Goal: Check status: Check status

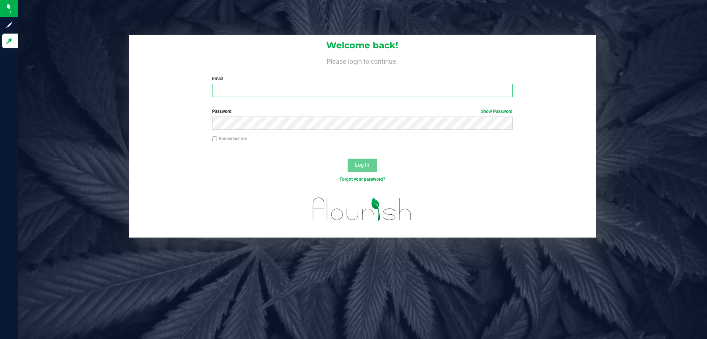
drag, startPoint x: 248, startPoint y: 92, endPoint x: 251, endPoint y: 87, distance: 5.6
click at [249, 89] on input "Email" at bounding box center [362, 90] width 300 height 13
type input "relewis@liveparallel.com"
click at [348, 158] on button "Log In" at bounding box center [362, 164] width 29 height 13
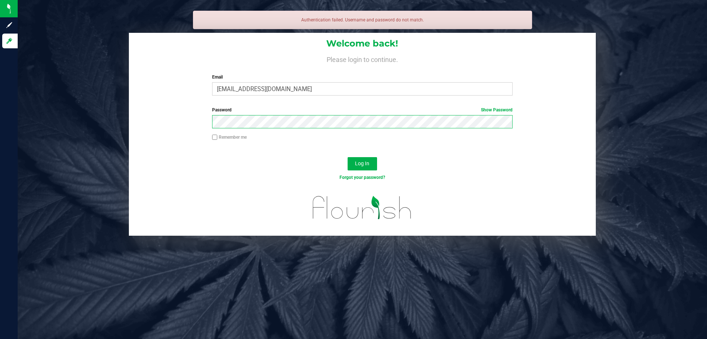
click at [348, 157] on button "Log In" at bounding box center [362, 163] width 29 height 13
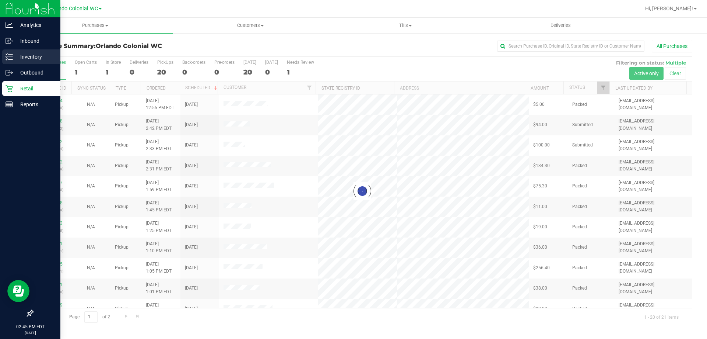
click at [36, 59] on p "Inventory" at bounding box center [35, 56] width 44 height 9
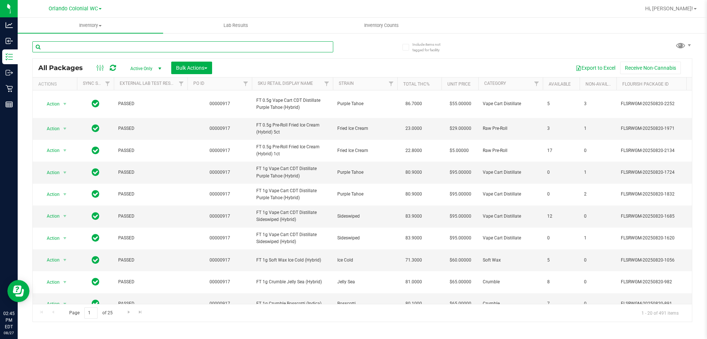
click at [127, 42] on input "text" at bounding box center [182, 46] width 301 height 11
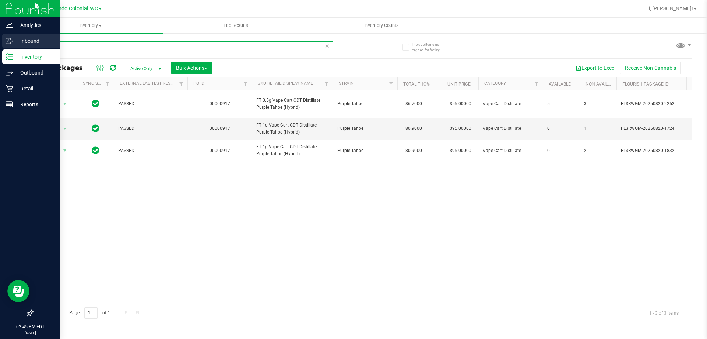
drag, startPoint x: 74, startPoint y: 49, endPoint x: 0, endPoint y: 37, distance: 74.9
click at [0, 38] on div "Analytics Inbound Inventory Outbound Retail Reports 02:45 PM EDT 08/27/2025 08/…" at bounding box center [353, 169] width 707 height 339
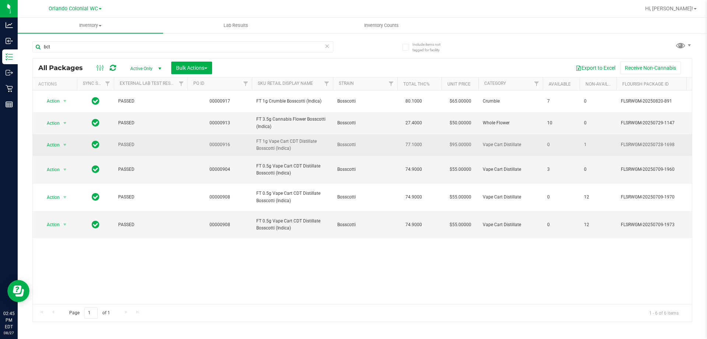
click at [276, 143] on span "FT 1g Vape Cart CDT Distillate Bosscotti (Indica)" at bounding box center [292, 145] width 72 height 14
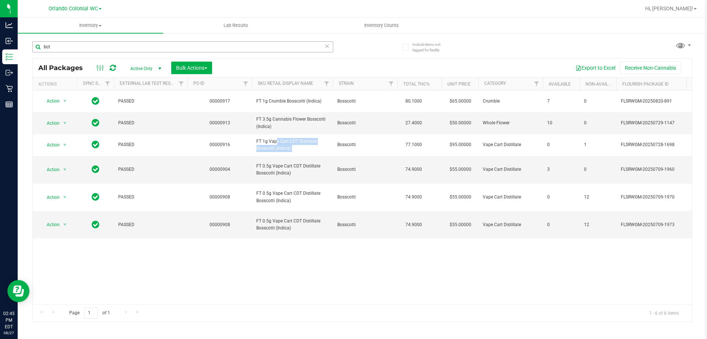
copy tr "FT 1g Vape Cart CDT Distillate Bosscotti (Indica)"
drag, startPoint x: 137, startPoint y: 48, endPoint x: 32, endPoint y: 39, distance: 105.0
click at [32, 39] on div "Include items not tagged for facility bct All Packages Active Only Active Only …" at bounding box center [363, 144] width 690 height 225
paste input "FT 1g Vape Cart CDT Distillate Bosscotti (Indica)"
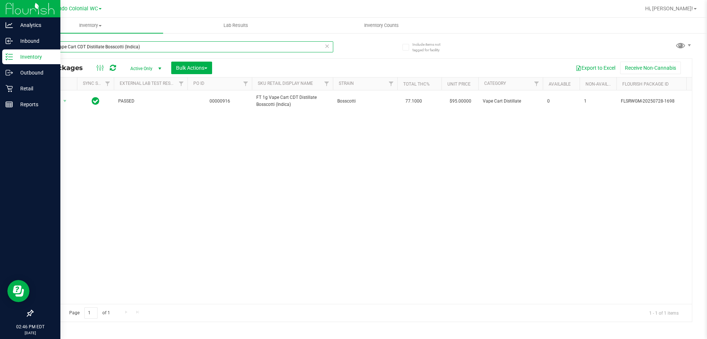
type input "FT 1g Vape Cart CDT Distillate Bosscotti (Indica)"
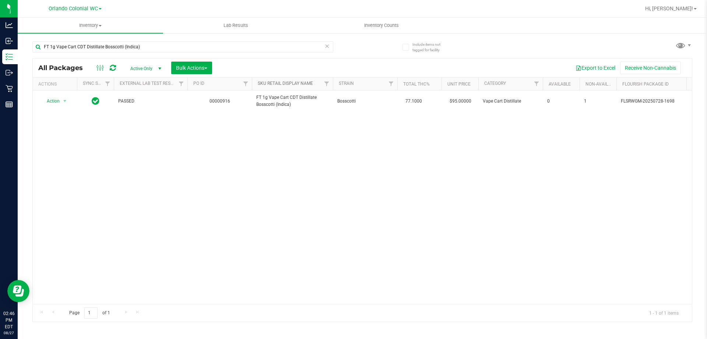
click at [278, 84] on link "SKU Retail Display Name" at bounding box center [285, 83] width 55 height 5
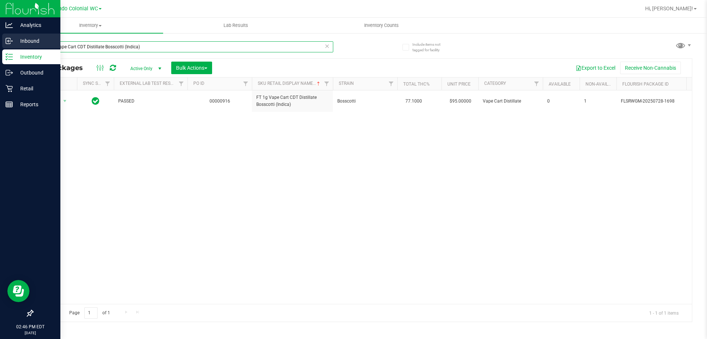
drag, startPoint x: 164, startPoint y: 48, endPoint x: 0, endPoint y: 46, distance: 164.0
click at [0, 45] on div "Analytics Inbound Inventory Outbound Retail Reports 02:46 PM EDT 08/27/2025 08/…" at bounding box center [353, 169] width 707 height 339
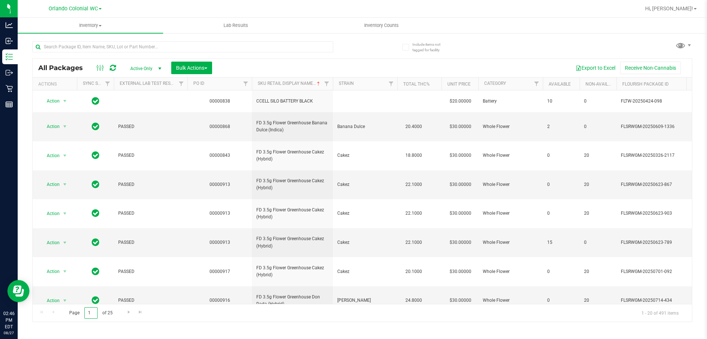
drag, startPoint x: 93, startPoint y: 314, endPoint x: 71, endPoint y: 314, distance: 22.1
click at [71, 314] on span "Page 1 of 25" at bounding box center [91, 312] width 56 height 11
type input "20"
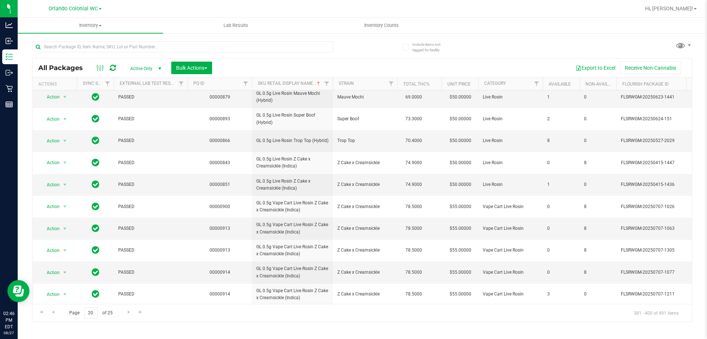
scroll to position [227, 0]
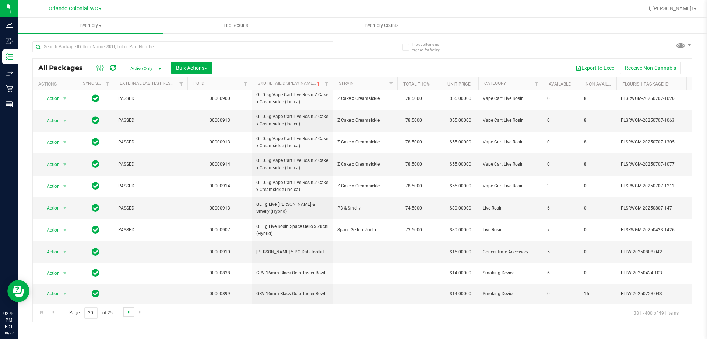
click at [129, 311] on span "Go to the next page" at bounding box center [129, 312] width 6 height 6
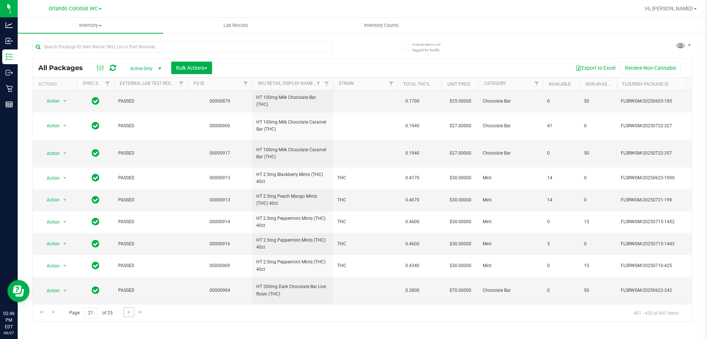
scroll to position [300, 0]
click at [130, 312] on span "Go to the next page" at bounding box center [129, 312] width 6 height 6
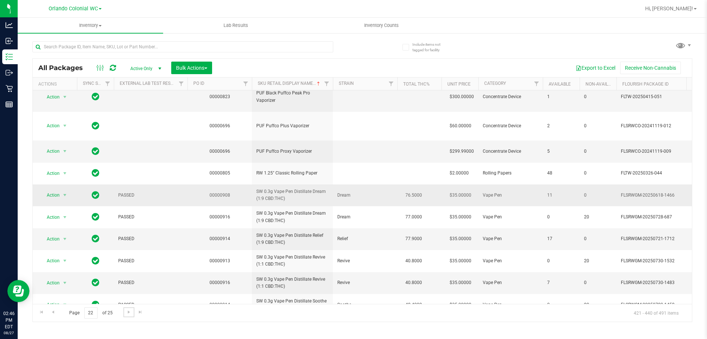
scroll to position [255, 0]
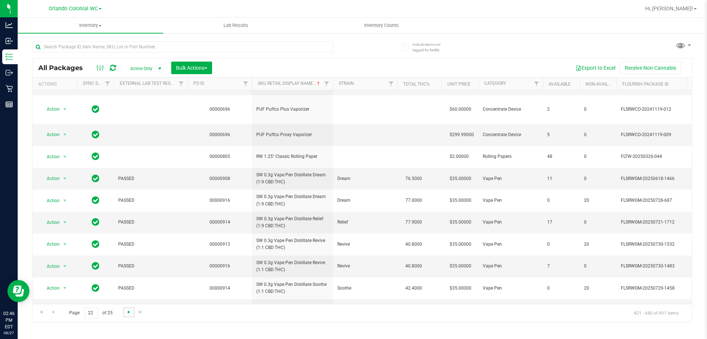
click at [127, 314] on span "Go to the next page" at bounding box center [129, 312] width 6 height 6
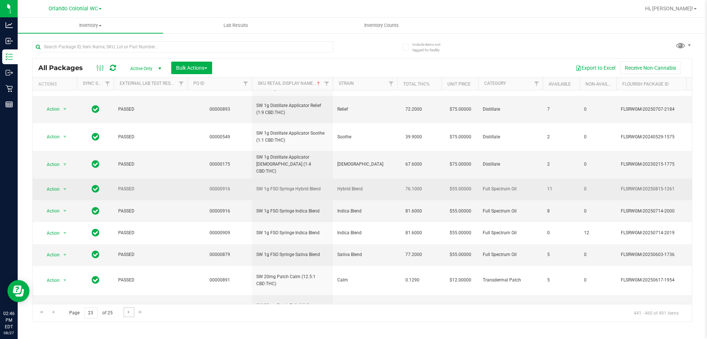
scroll to position [246, 0]
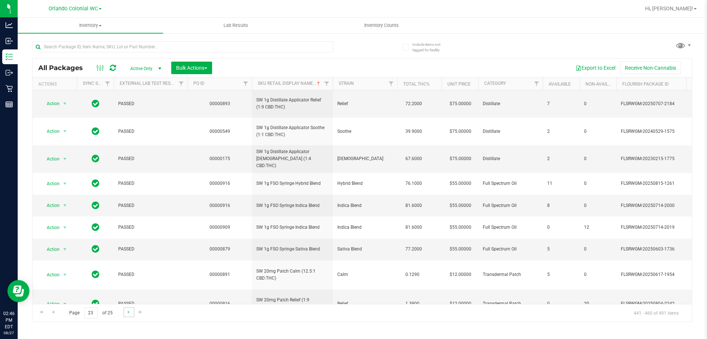
click at [125, 312] on link "Go to the next page" at bounding box center [128, 312] width 11 height 10
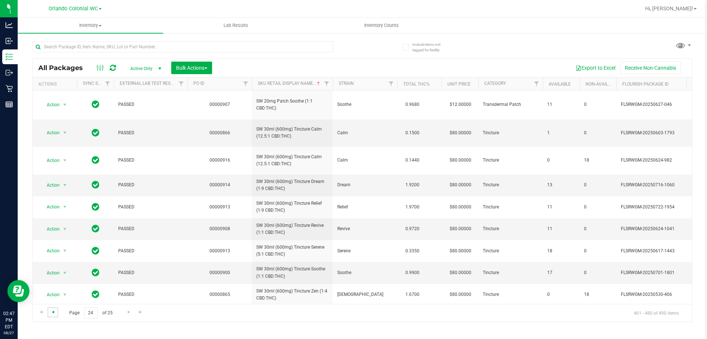
click at [55, 314] on span "Go to the previous page" at bounding box center [53, 312] width 6 height 6
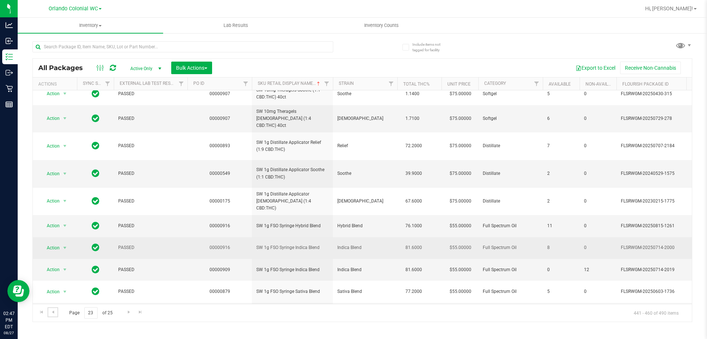
scroll to position [246, 0]
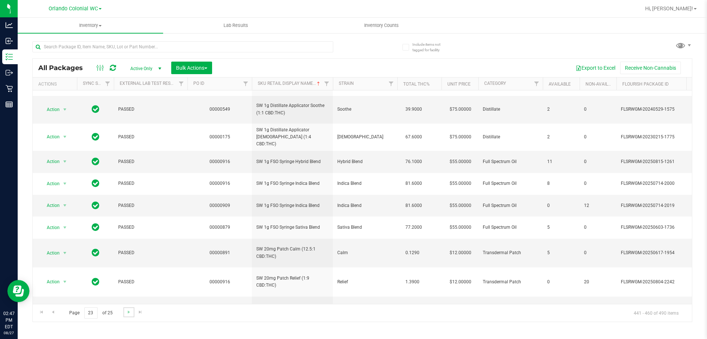
click at [123, 310] on link "Go to the next page" at bounding box center [128, 312] width 11 height 10
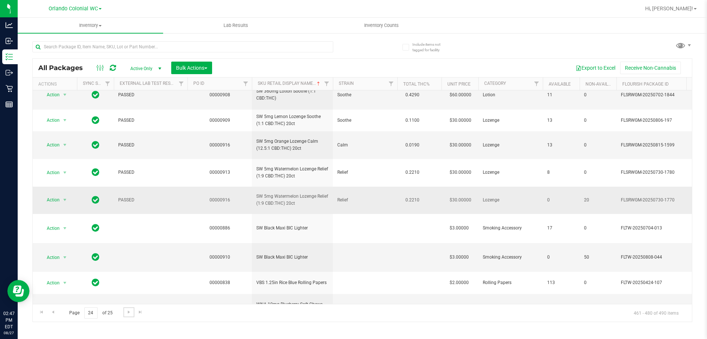
scroll to position [284, 0]
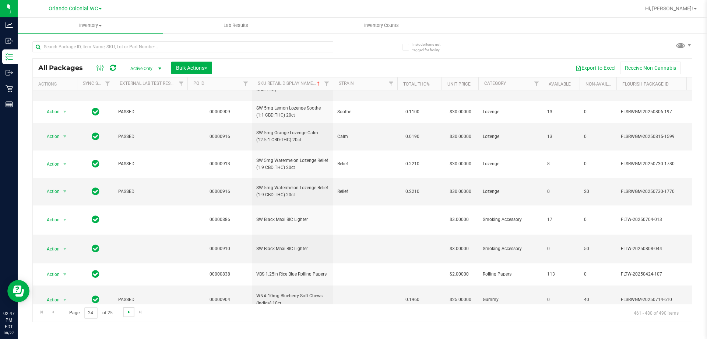
click at [130, 311] on span "Go to the next page" at bounding box center [129, 312] width 6 height 6
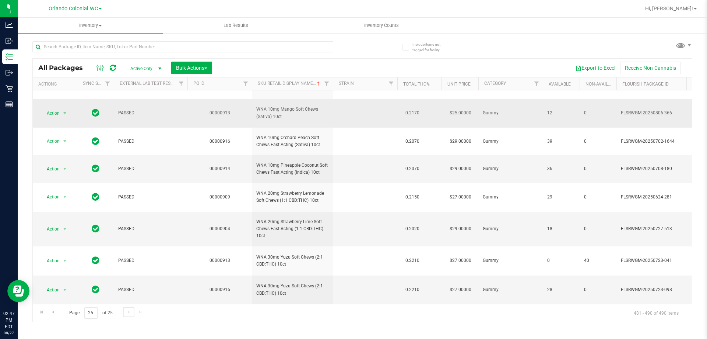
scroll to position [83, 0]
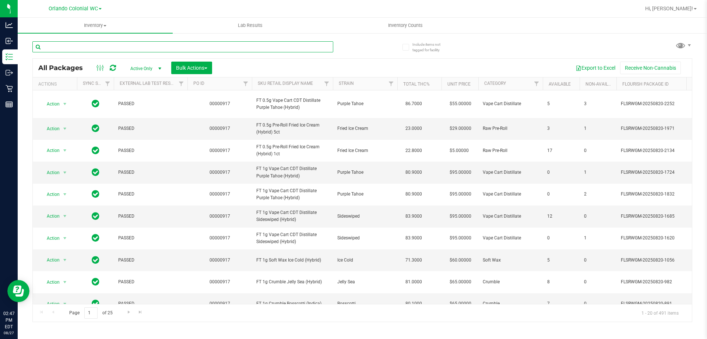
click at [161, 46] on input "text" at bounding box center [182, 46] width 301 height 11
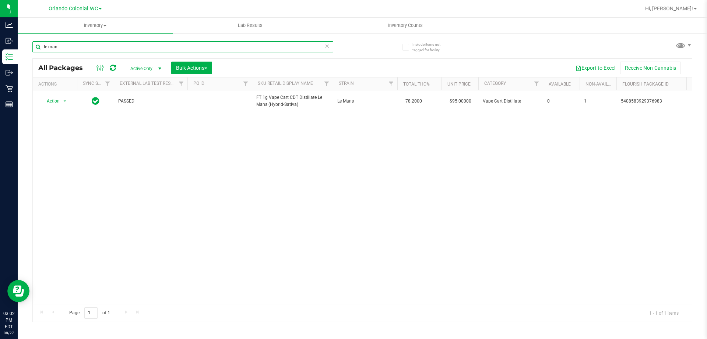
click at [84, 47] on input "le man" at bounding box center [182, 46] width 301 height 11
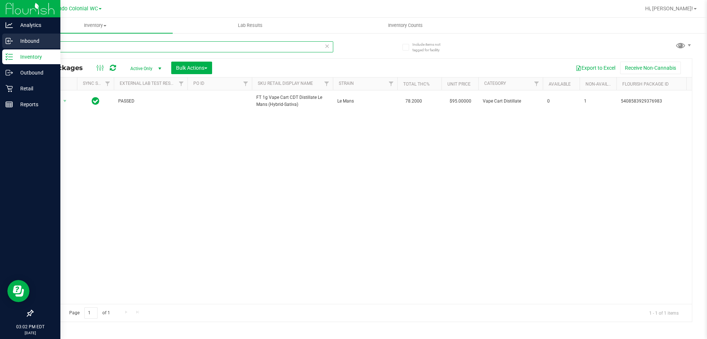
drag, startPoint x: 77, startPoint y: 47, endPoint x: 0, endPoint y: 43, distance: 77.5
click at [0, 43] on div "Analytics Inbound Inventory Outbound Retail Reports 03:02 PM EDT [DATE] 08/27 O…" at bounding box center [353, 169] width 707 height 339
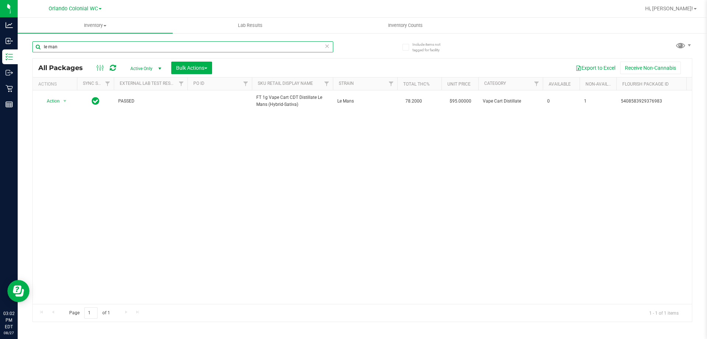
paste input "W-JUL25ARZ03-0723"
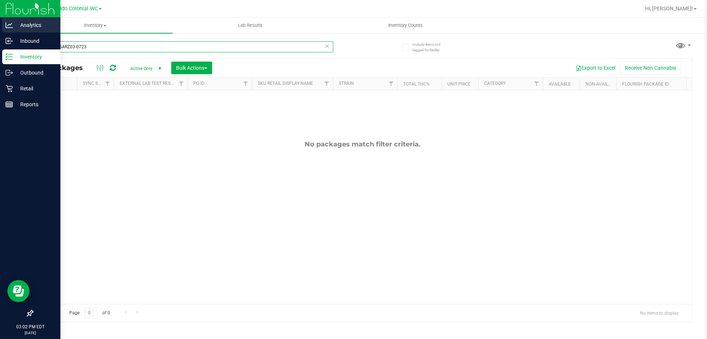
drag, startPoint x: 106, startPoint y: 47, endPoint x: 0, endPoint y: 30, distance: 107.4
click at [0, 30] on div "Analytics Inbound Inventory Outbound Retail Reports 03:02 PM EDT [DATE] 08/27 O…" at bounding box center [353, 169] width 707 height 339
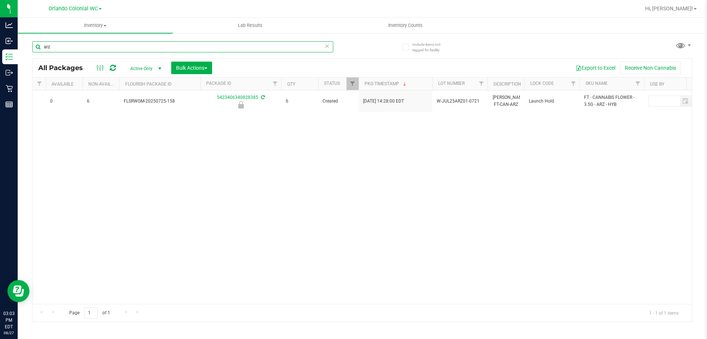
scroll to position [0, 643]
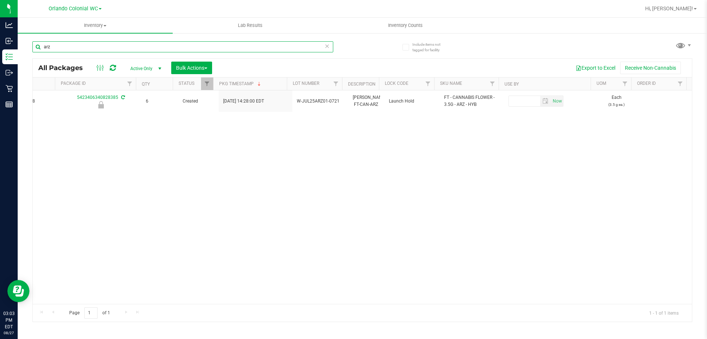
paste input "W-JUL25ARZ01-0721"
type input "W-JUL25ARZ01-0721"
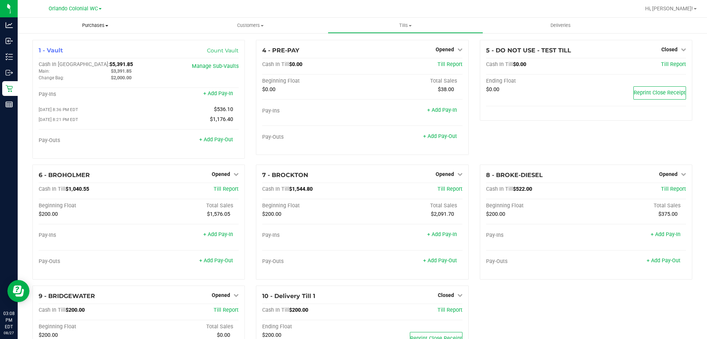
click at [98, 28] on span "Purchases" at bounding box center [95, 25] width 155 height 7
click at [62, 56] on span "Fulfillment" at bounding box center [41, 53] width 46 height 6
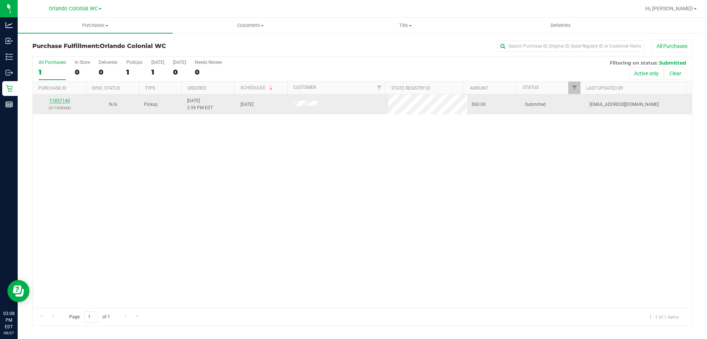
click at [57, 99] on link "11857140" at bounding box center [59, 100] width 21 height 5
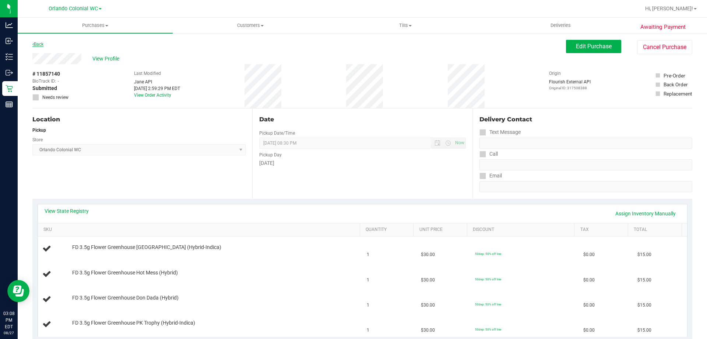
click at [39, 46] on link "Back" at bounding box center [37, 44] width 11 height 5
